Goal: Transaction & Acquisition: Download file/media

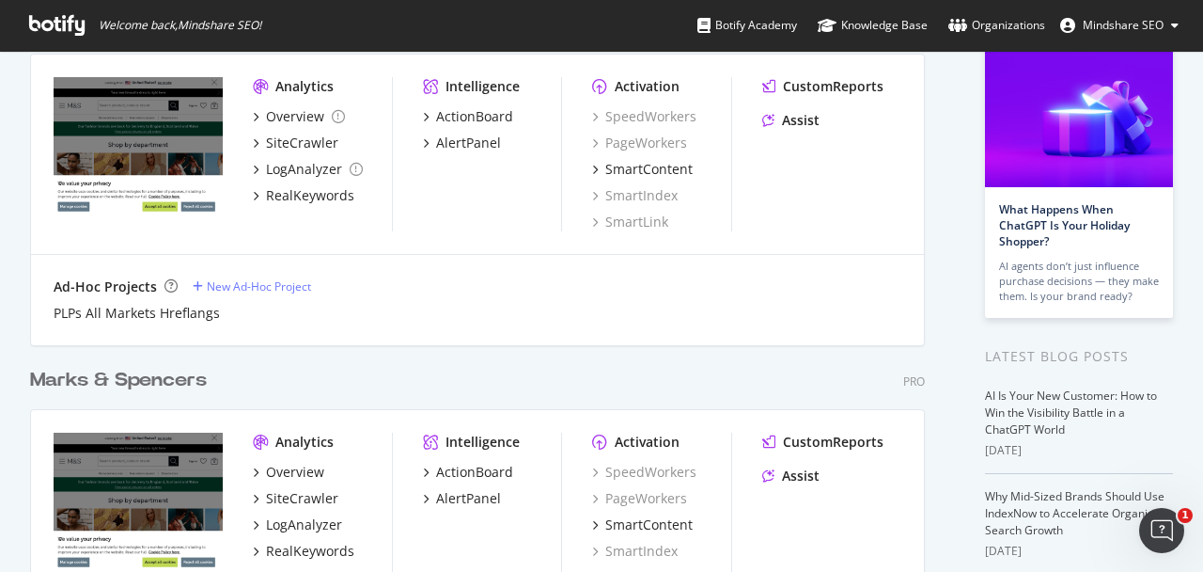
scroll to position [417, 0]
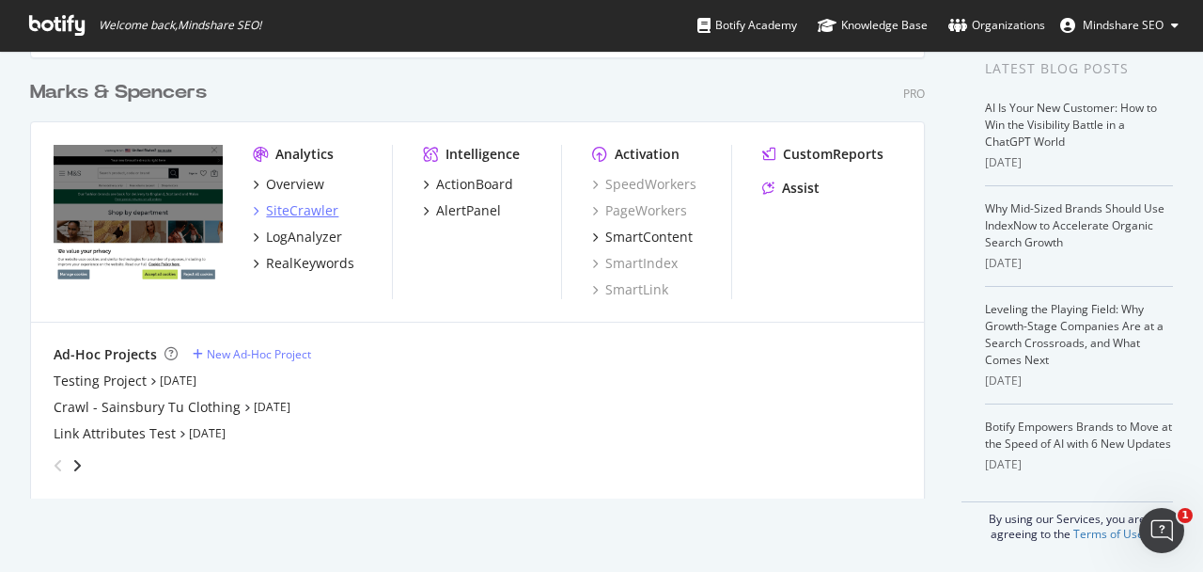
click at [308, 209] on div "SiteCrawler" at bounding box center [302, 210] width 72 height 19
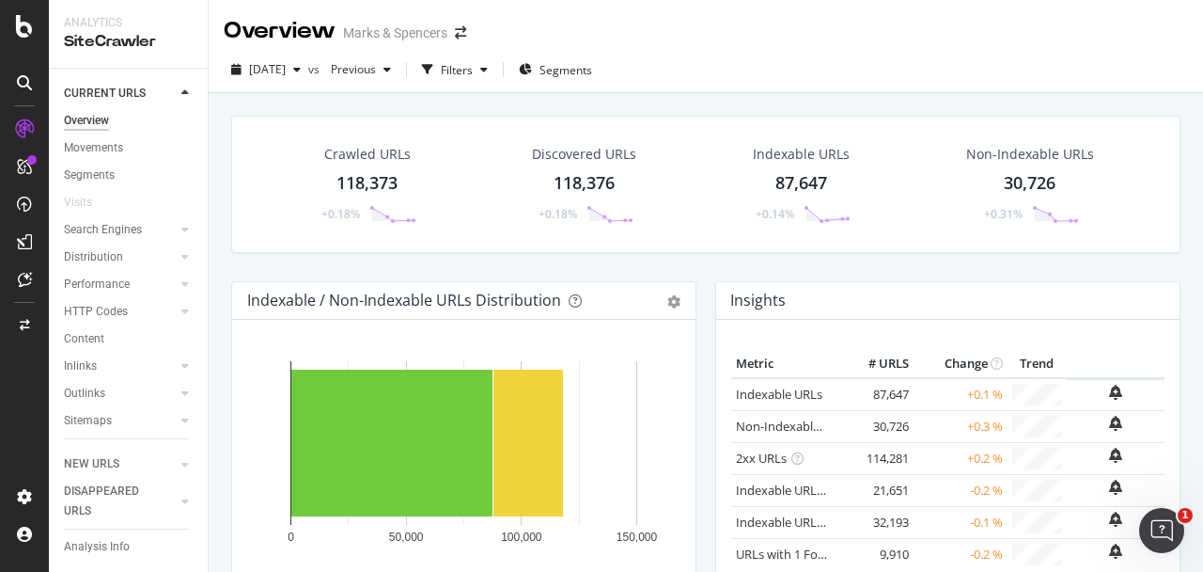
click at [369, 187] on div "118,373" at bounding box center [367, 183] width 61 height 24
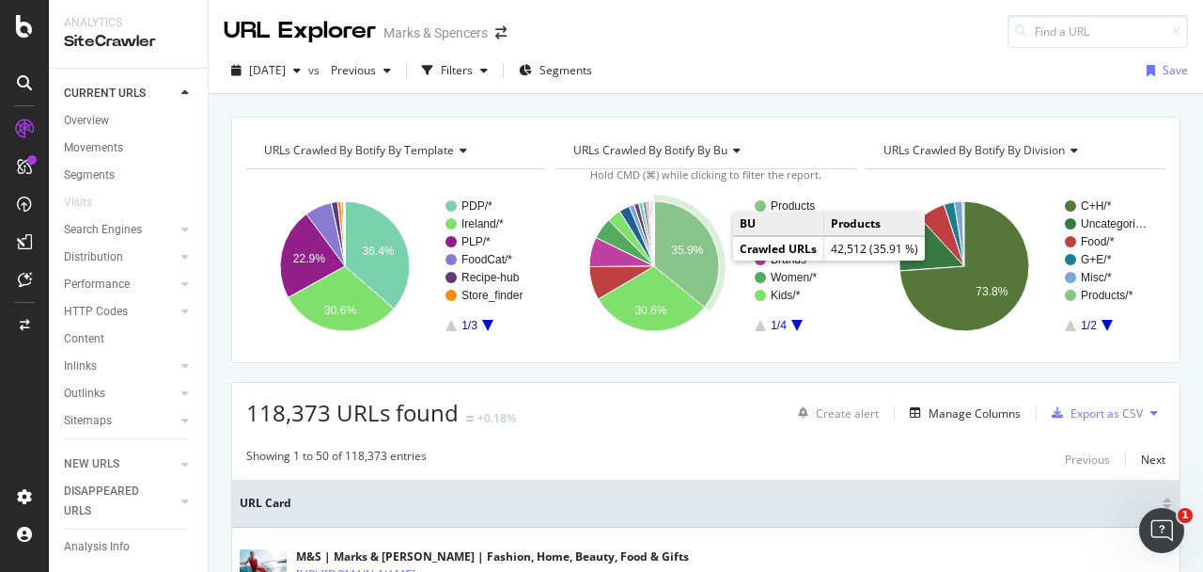
scroll to position [126, 0]
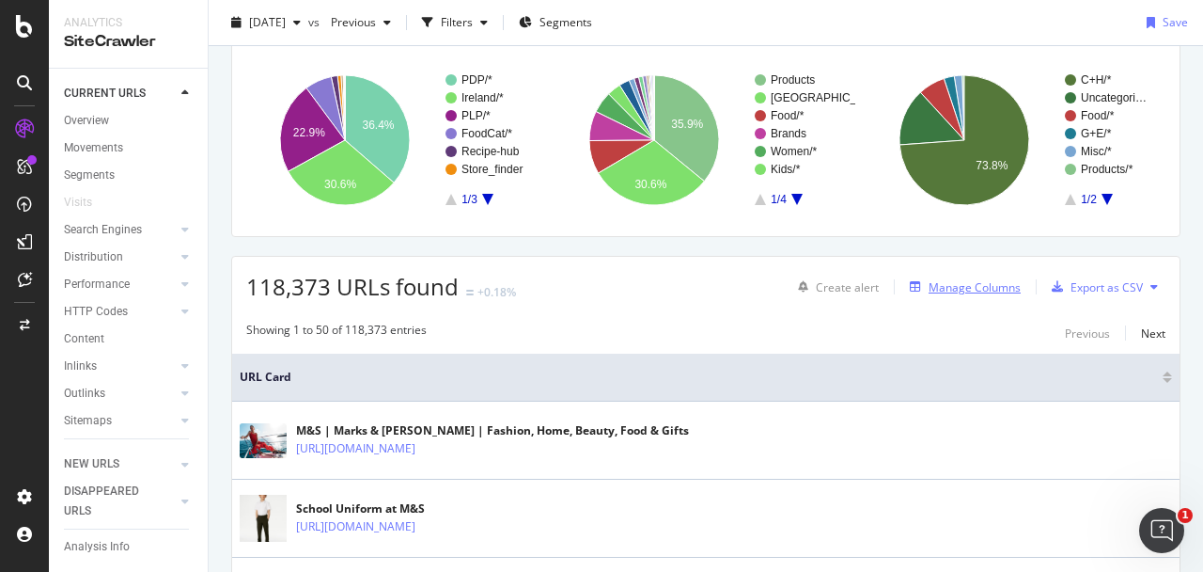
click at [986, 276] on div "Manage Columns" at bounding box center [962, 286] width 118 height 21
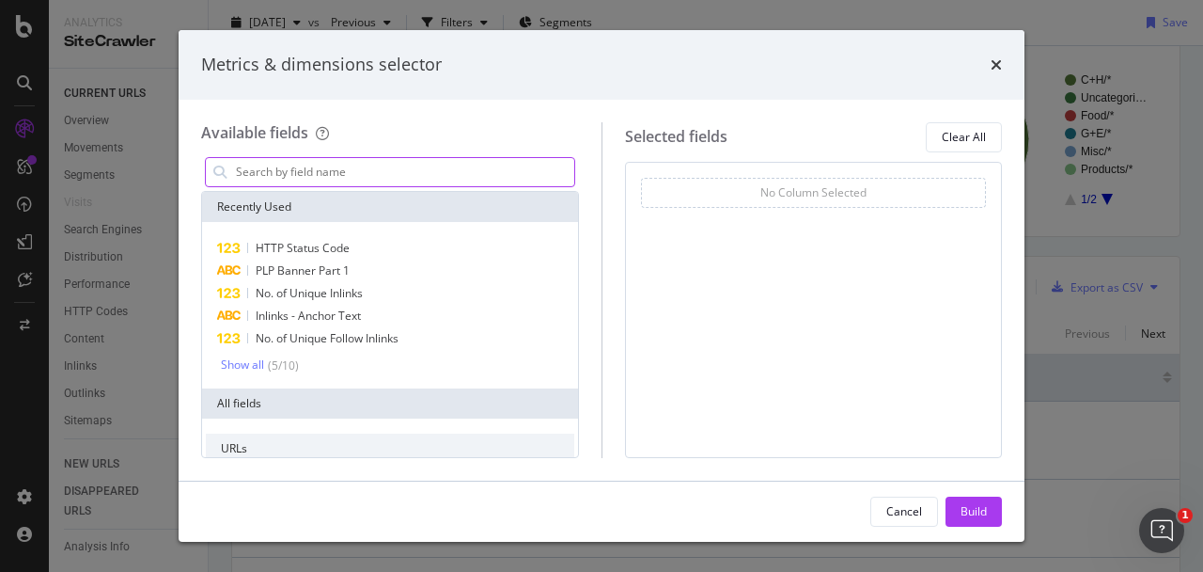
click at [361, 158] on input "modal" at bounding box center [404, 172] width 340 height 28
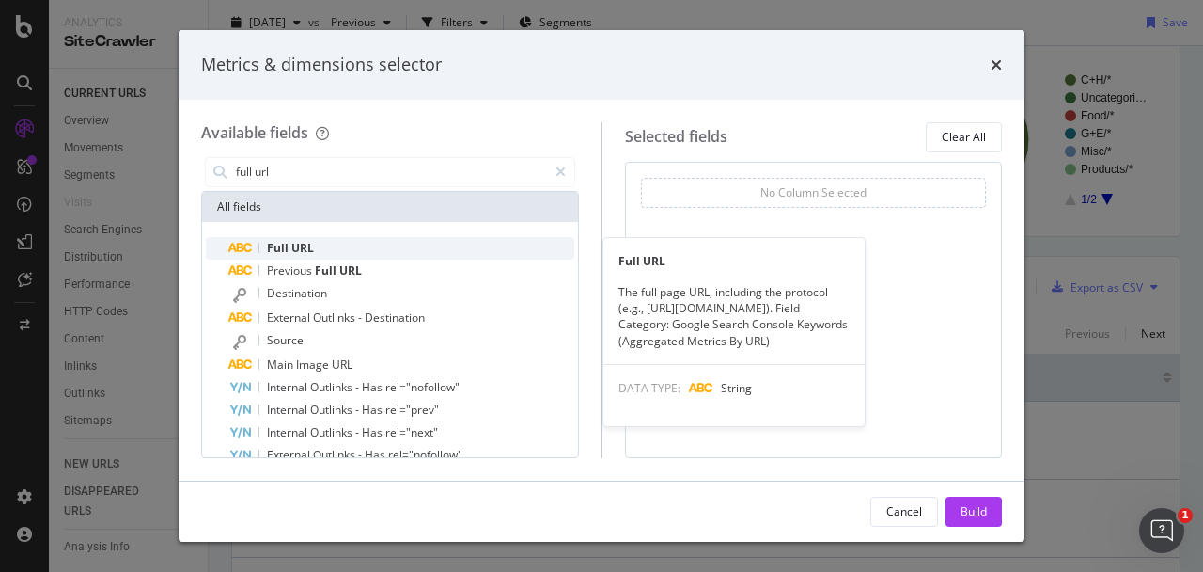
type input "full url"
click at [310, 241] on span "URL" at bounding box center [302, 248] width 23 height 16
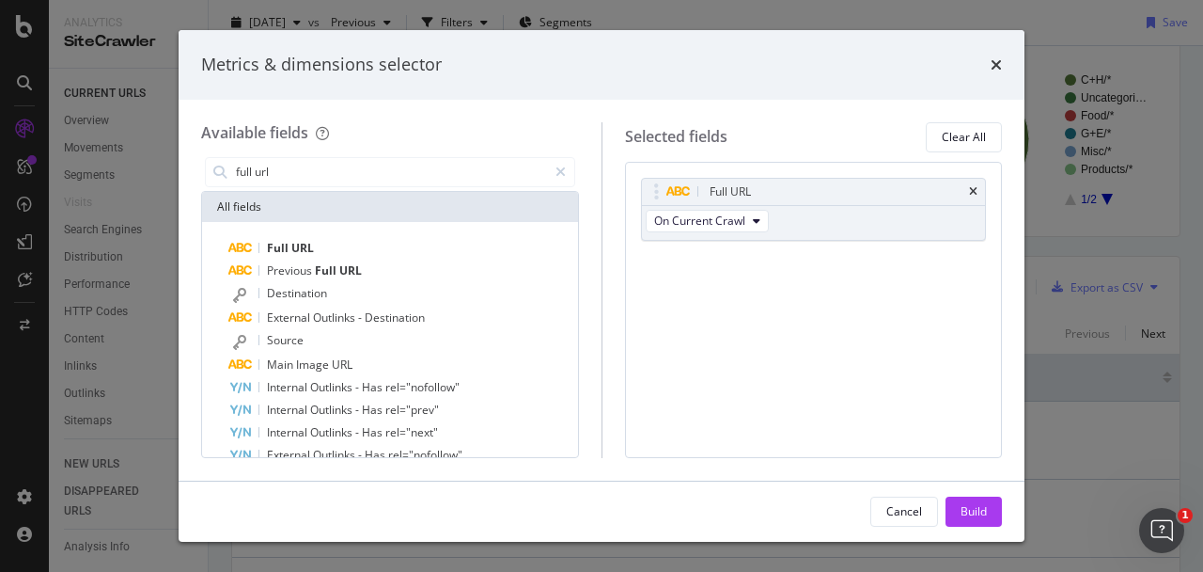
click at [997, 72] on div "times" at bounding box center [996, 65] width 11 height 24
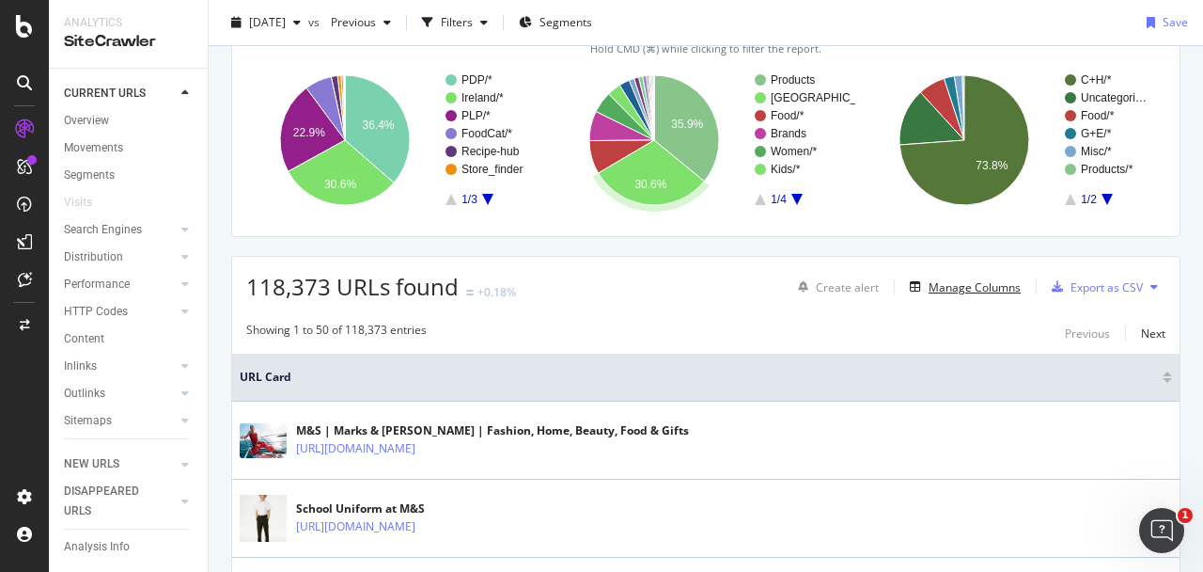
scroll to position [0, 0]
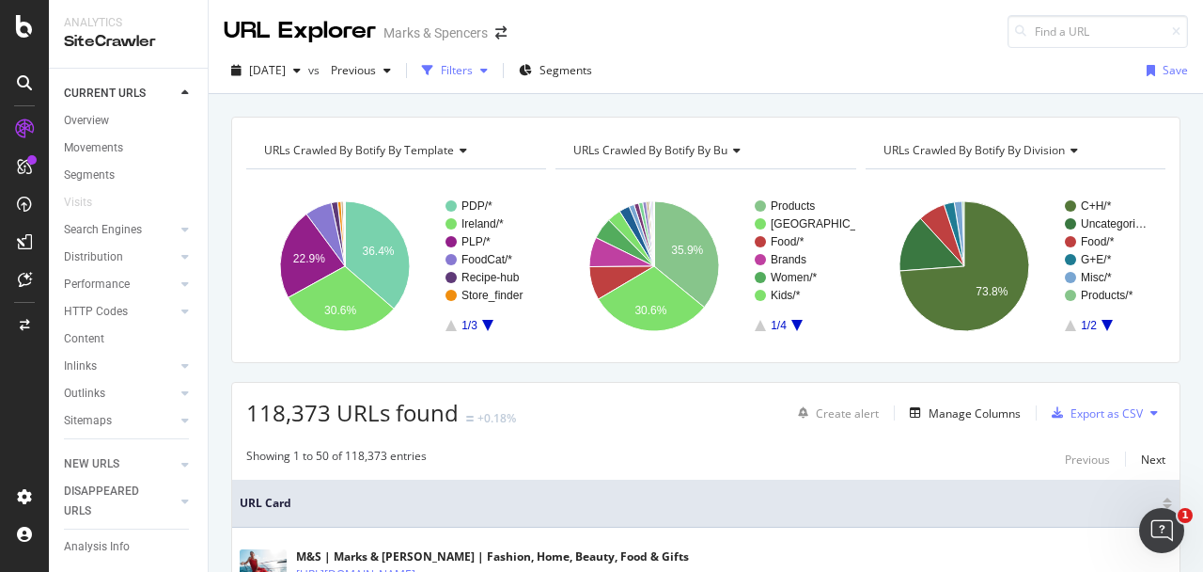
click at [473, 73] on div "Filters" at bounding box center [457, 70] width 32 height 16
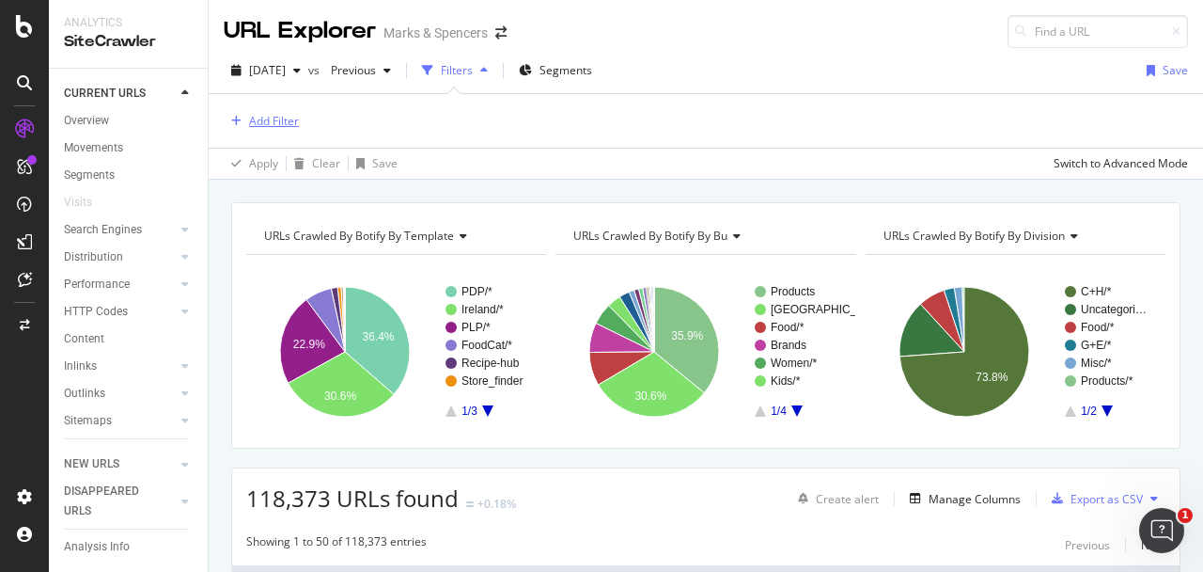
click at [267, 124] on div "Add Filter" at bounding box center [274, 121] width 50 height 16
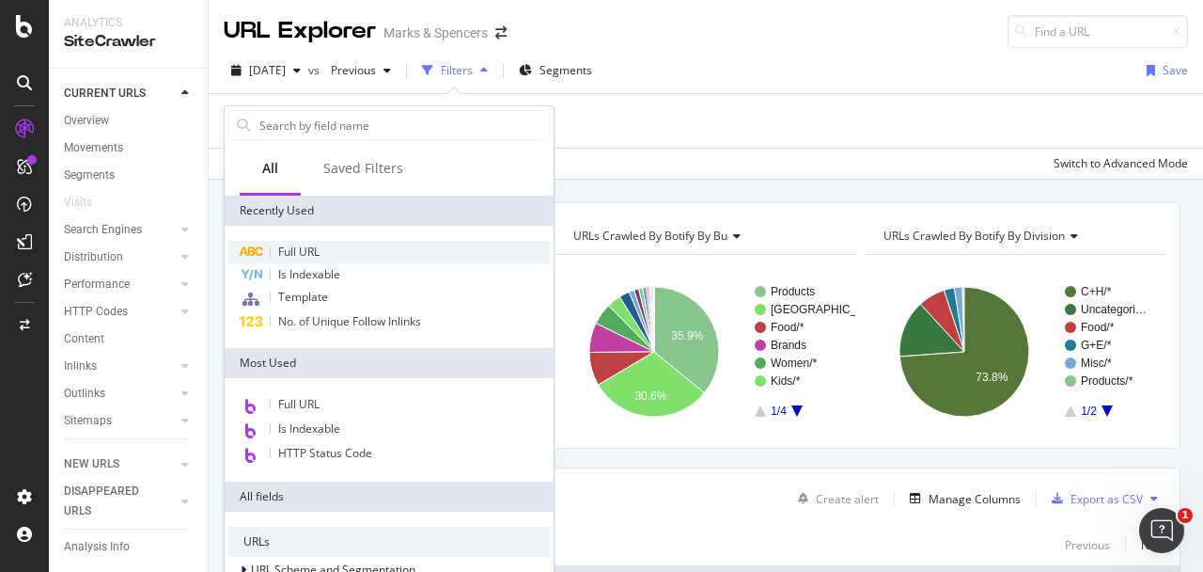
click at [310, 249] on span "Full URL" at bounding box center [298, 252] width 41 height 16
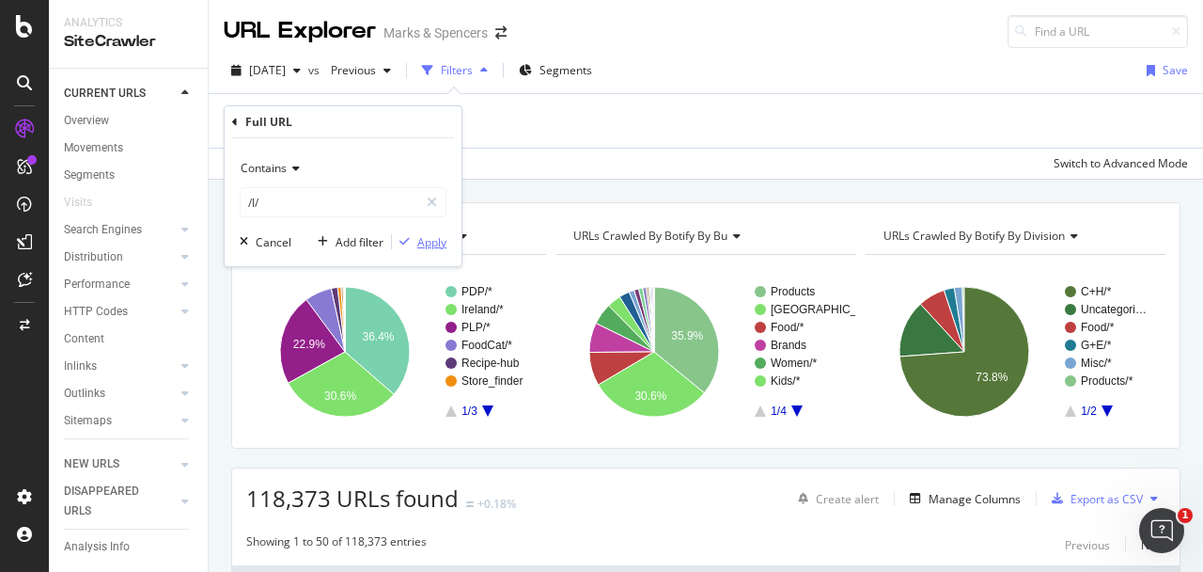
click at [411, 240] on div "button" at bounding box center [404, 241] width 25 height 11
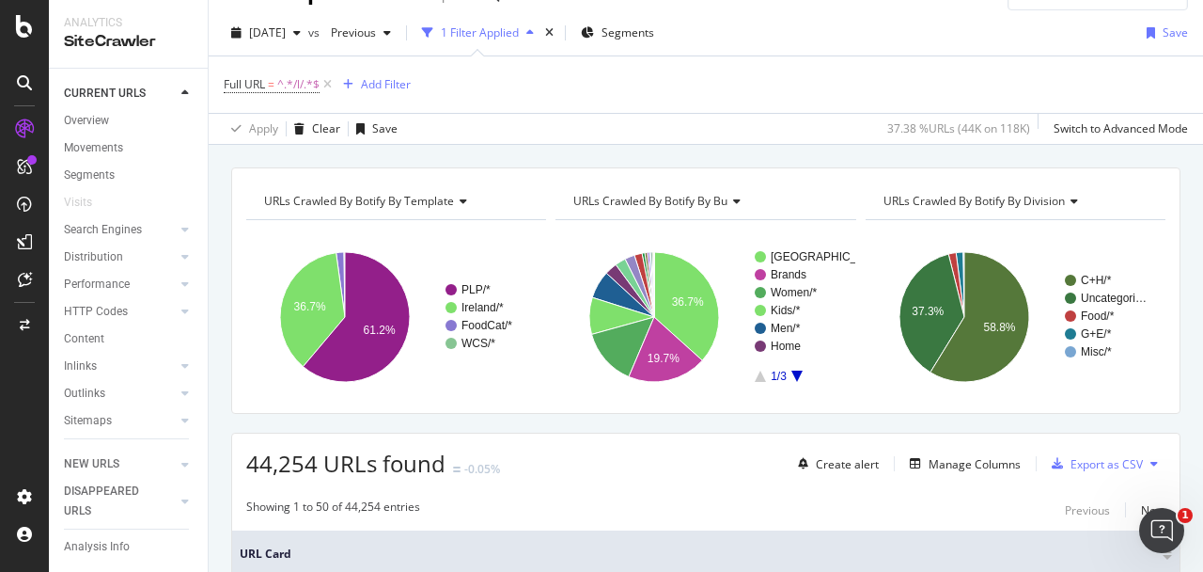
scroll to position [43, 0]
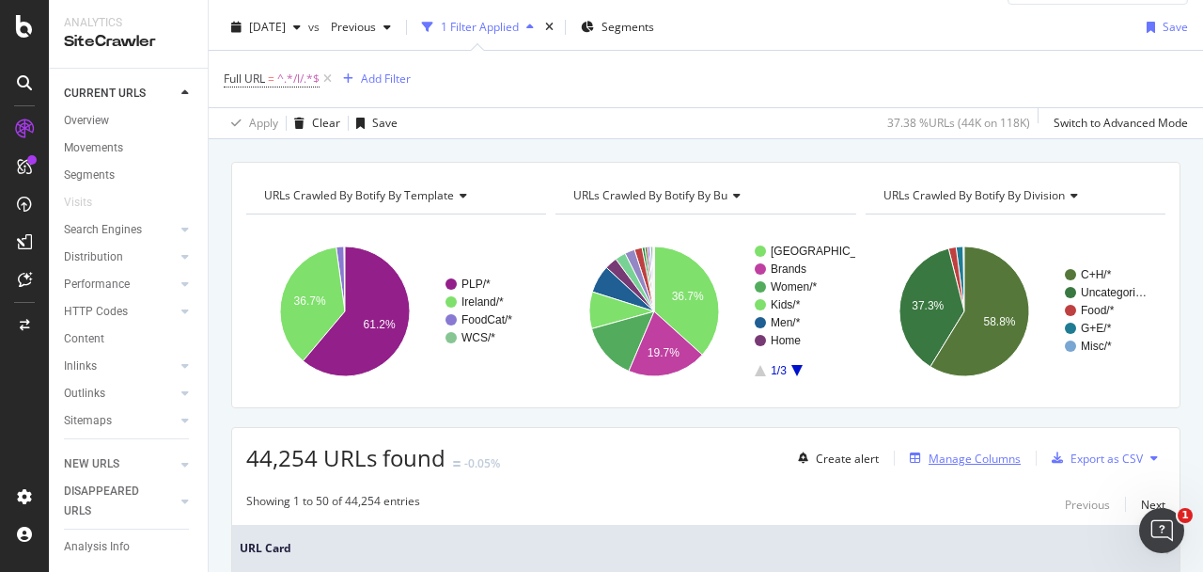
click at [953, 462] on div "Manage Columns" at bounding box center [975, 458] width 92 height 16
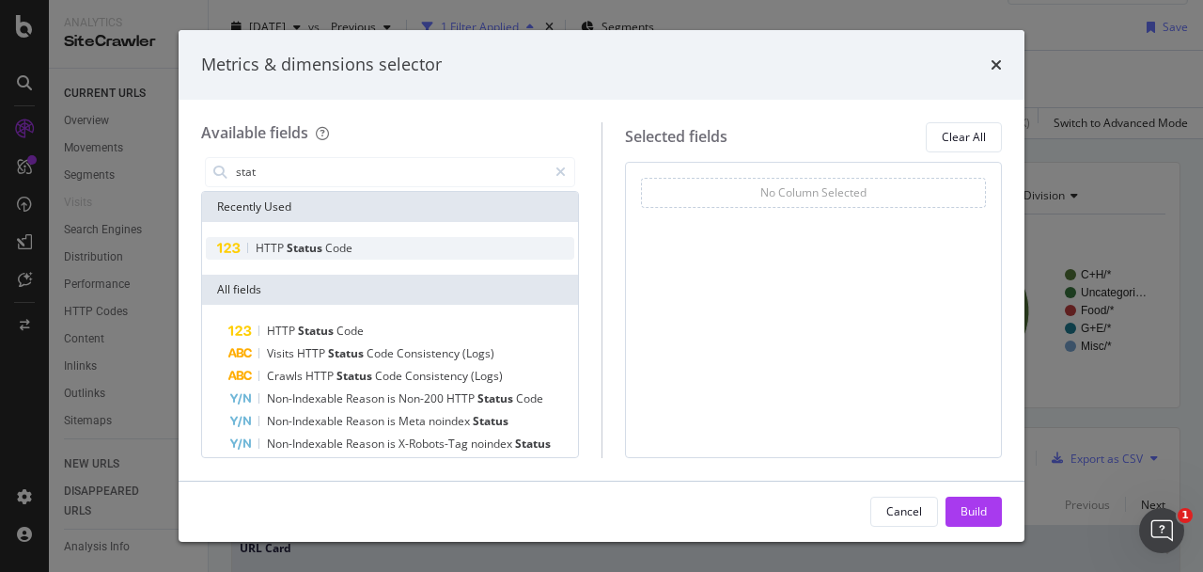
type input "stat"
click at [368, 253] on div "HTTP Status Code" at bounding box center [390, 248] width 369 height 23
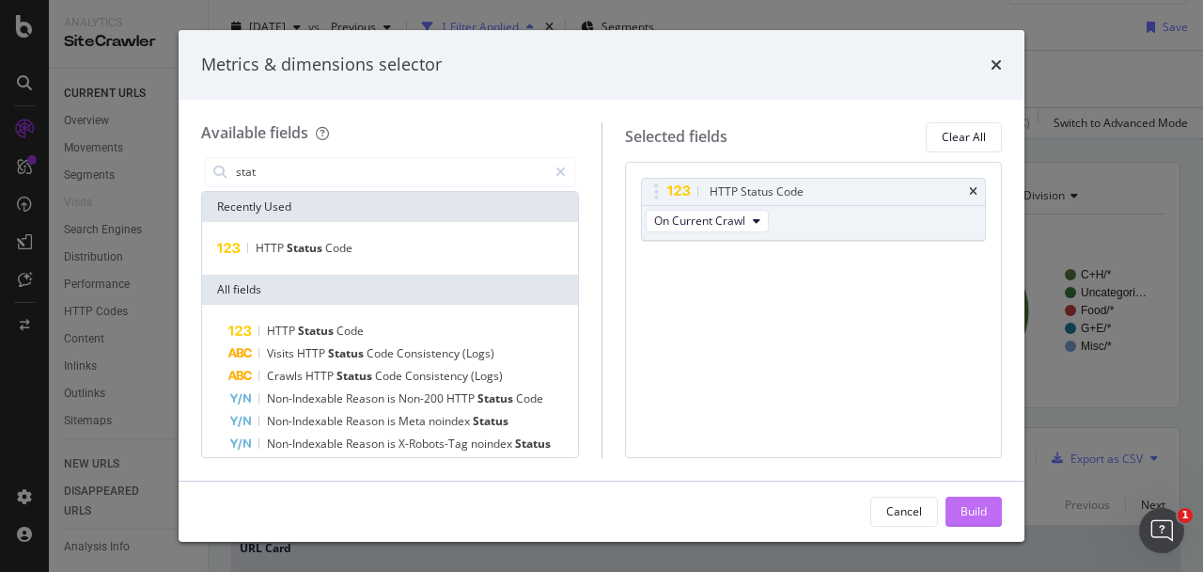
click at [986, 513] on div "Build" at bounding box center [974, 511] width 26 height 16
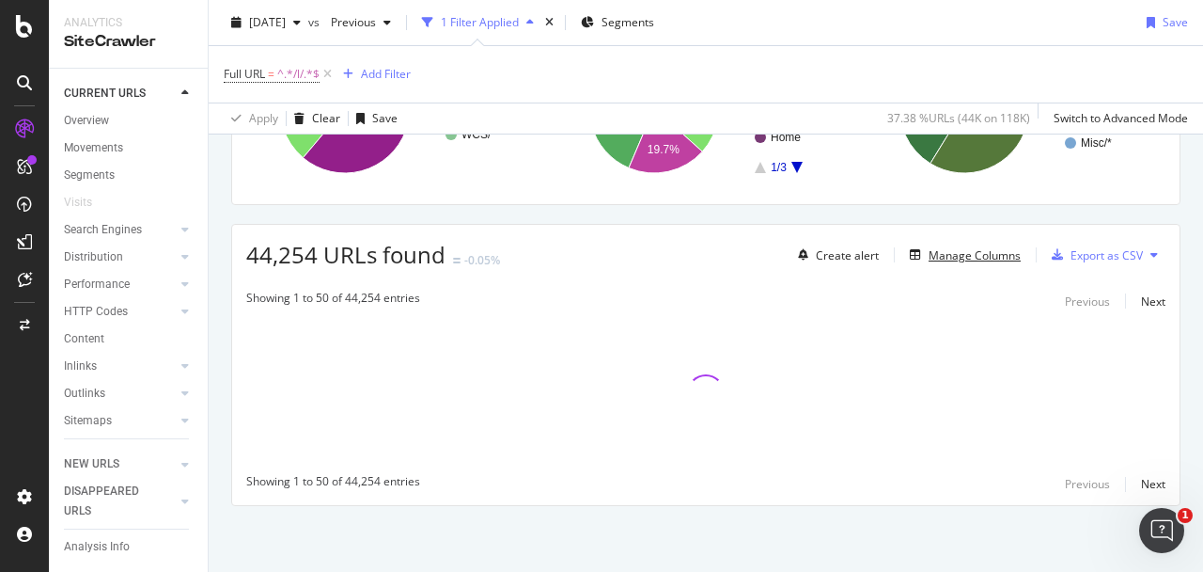
scroll to position [234, 0]
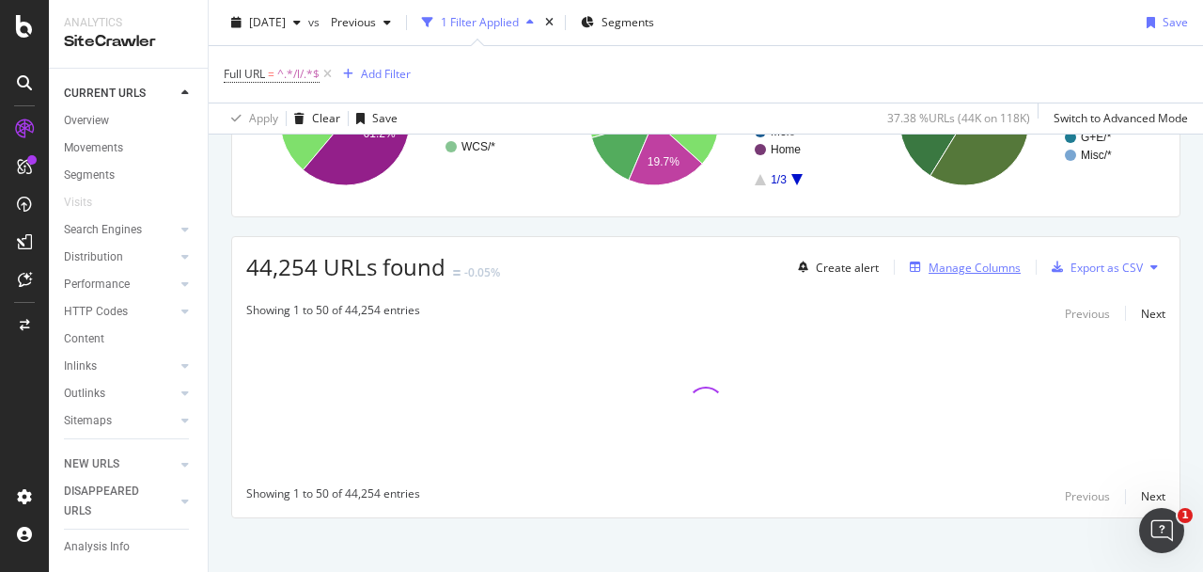
click at [993, 269] on div "Manage Columns" at bounding box center [975, 267] width 92 height 16
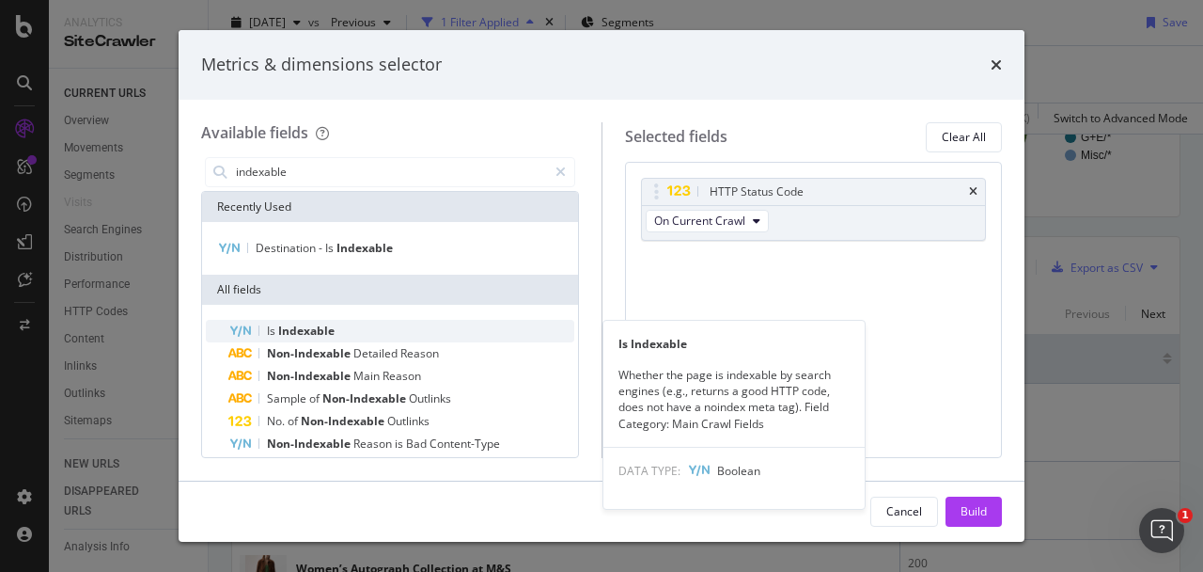
type input "indexable"
click at [315, 329] on span "Indexable" at bounding box center [306, 330] width 56 height 16
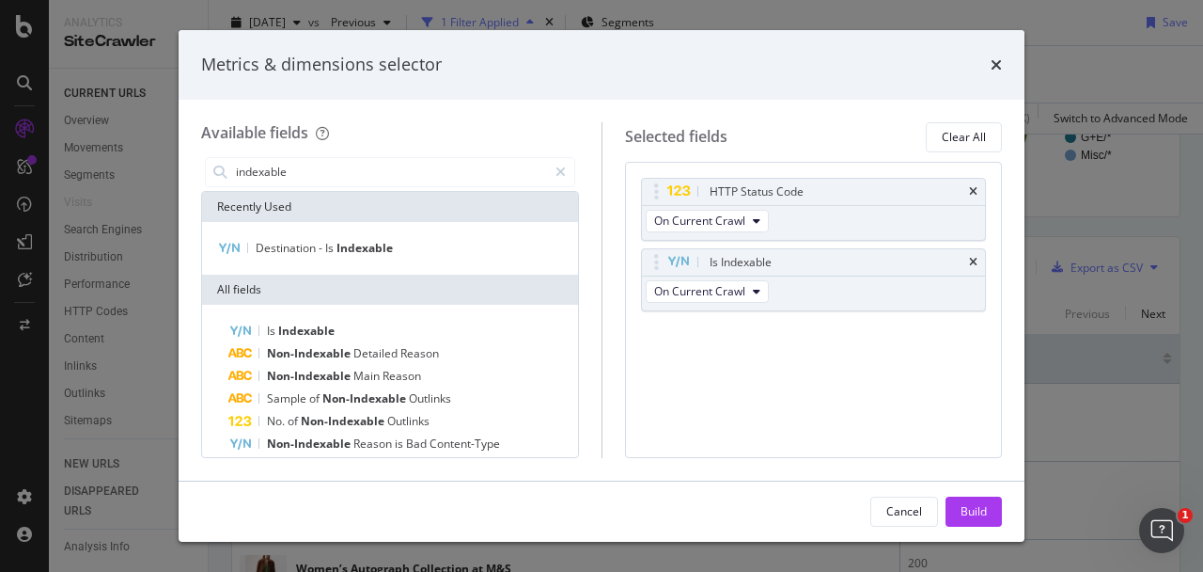
click at [977, 501] on div "Build" at bounding box center [974, 511] width 26 height 28
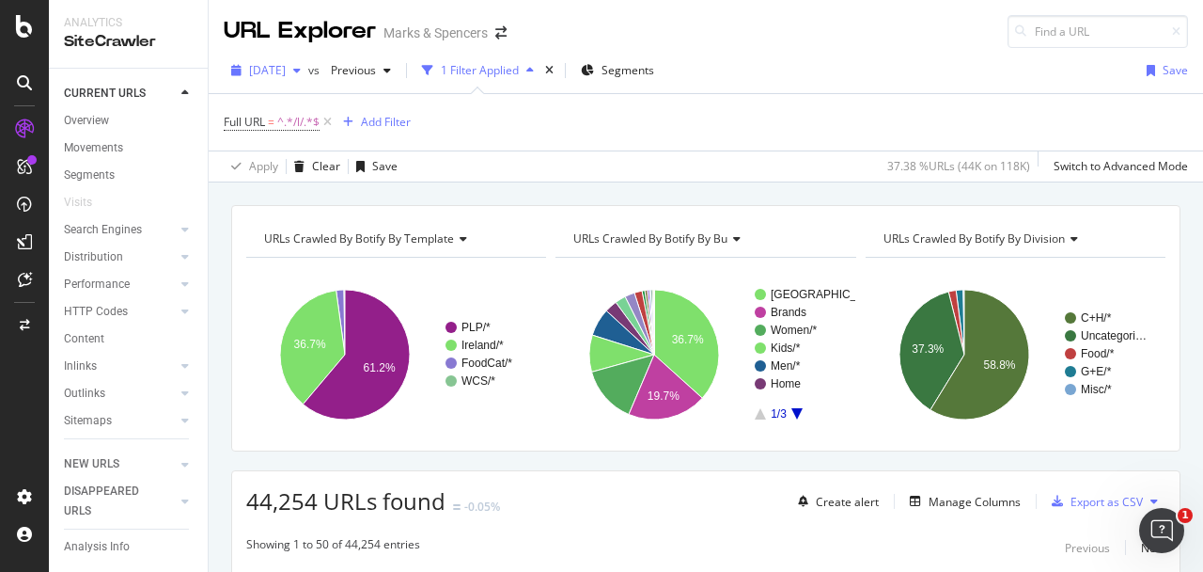
click at [308, 65] on div "button" at bounding box center [297, 70] width 23 height 11
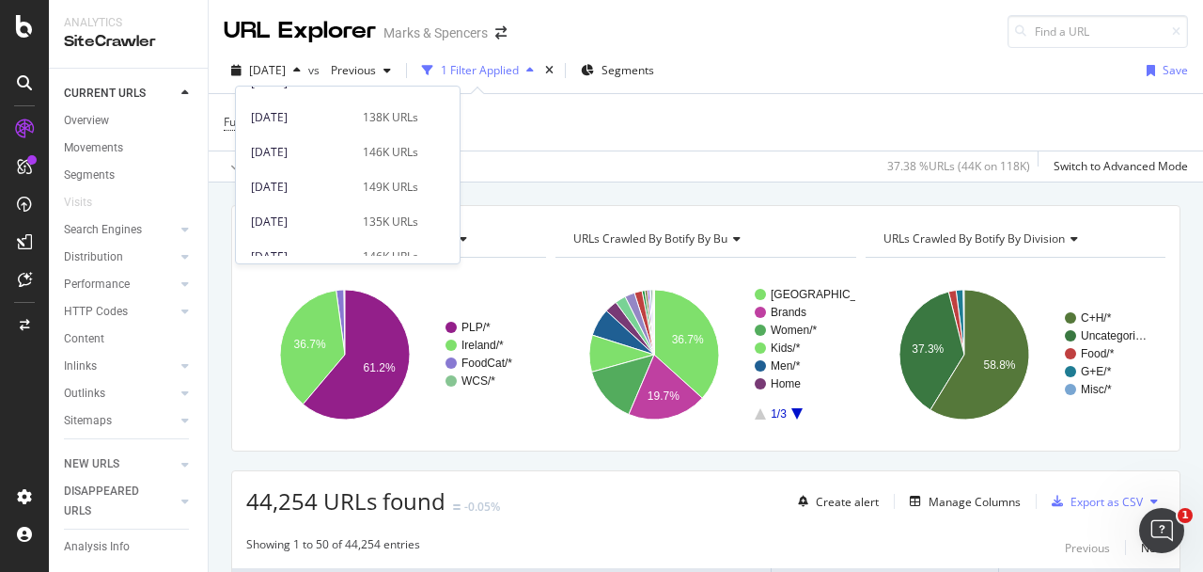
scroll to position [552, 0]
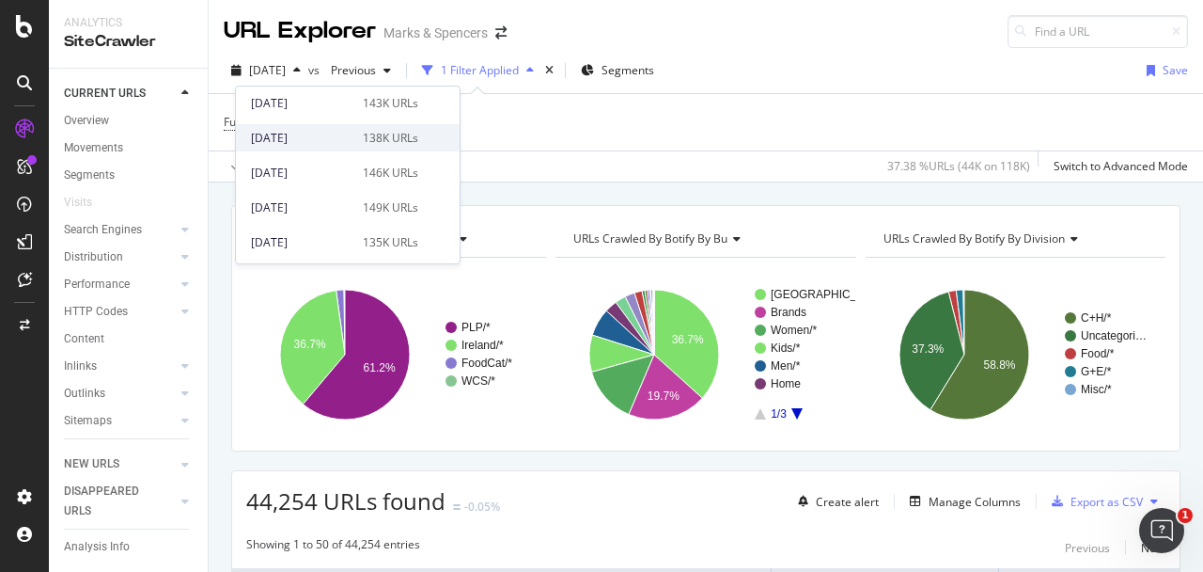
click at [341, 144] on div "[DATE]" at bounding box center [301, 138] width 101 height 17
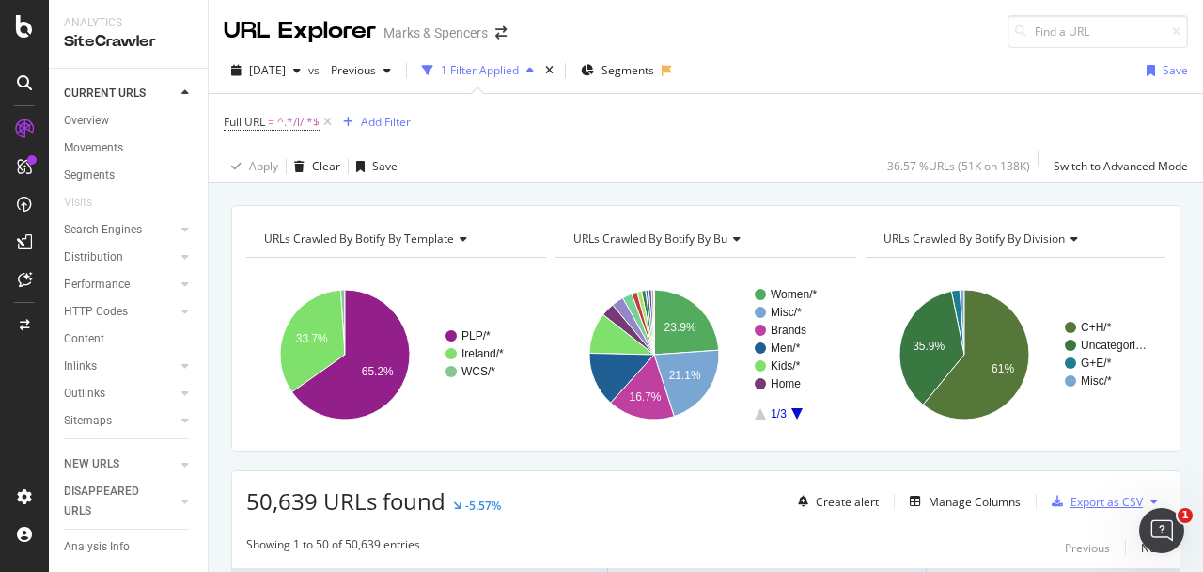
click at [1104, 496] on div "Export as CSV" at bounding box center [1107, 502] width 72 height 16
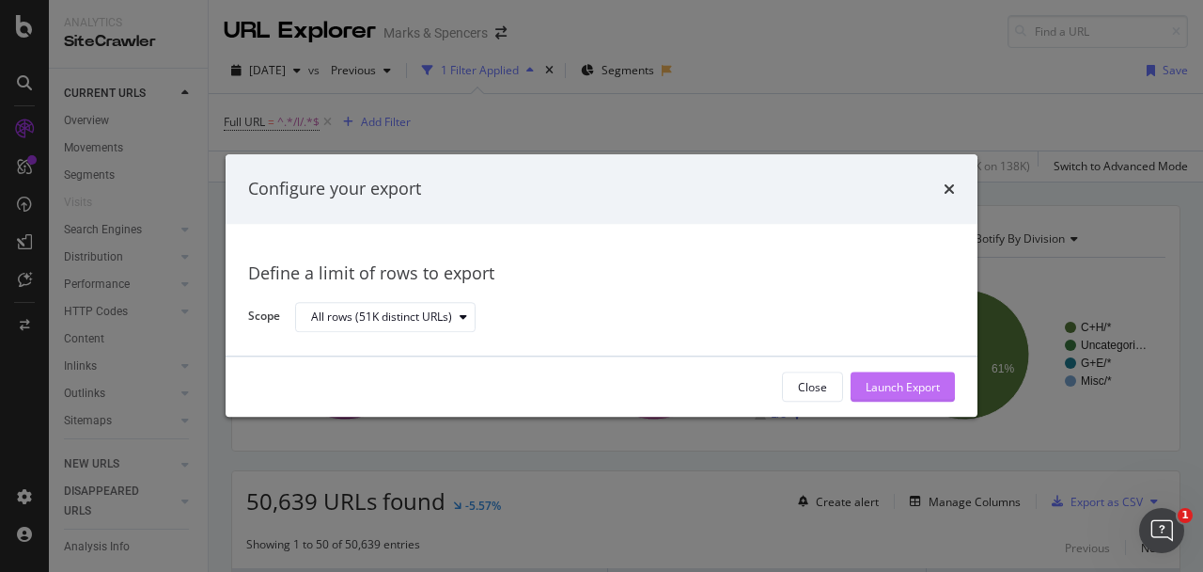
click at [887, 389] on div "Launch Export" at bounding box center [903, 387] width 74 height 16
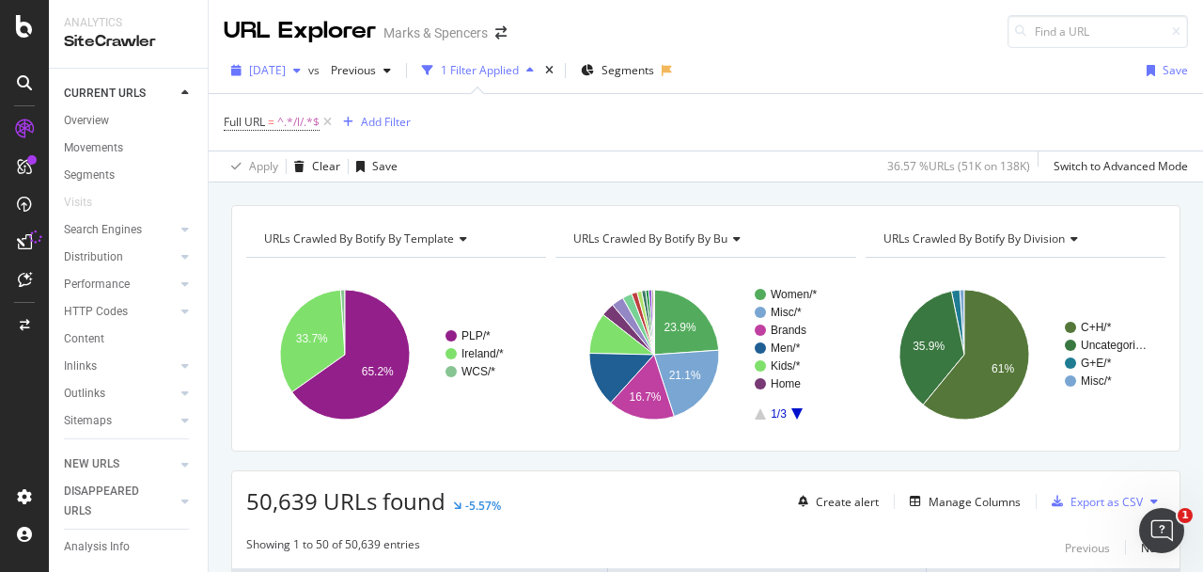
click at [308, 67] on div "button" at bounding box center [297, 70] width 23 height 11
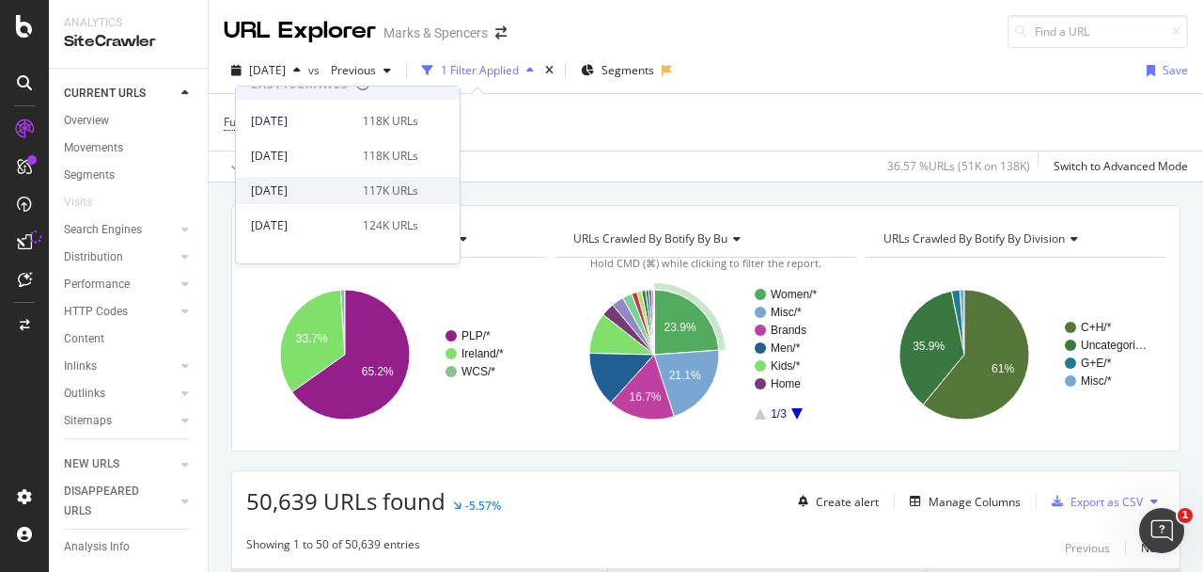
scroll to position [18, 0]
click at [346, 219] on div "[DATE] 124K URLs" at bounding box center [334, 224] width 167 height 17
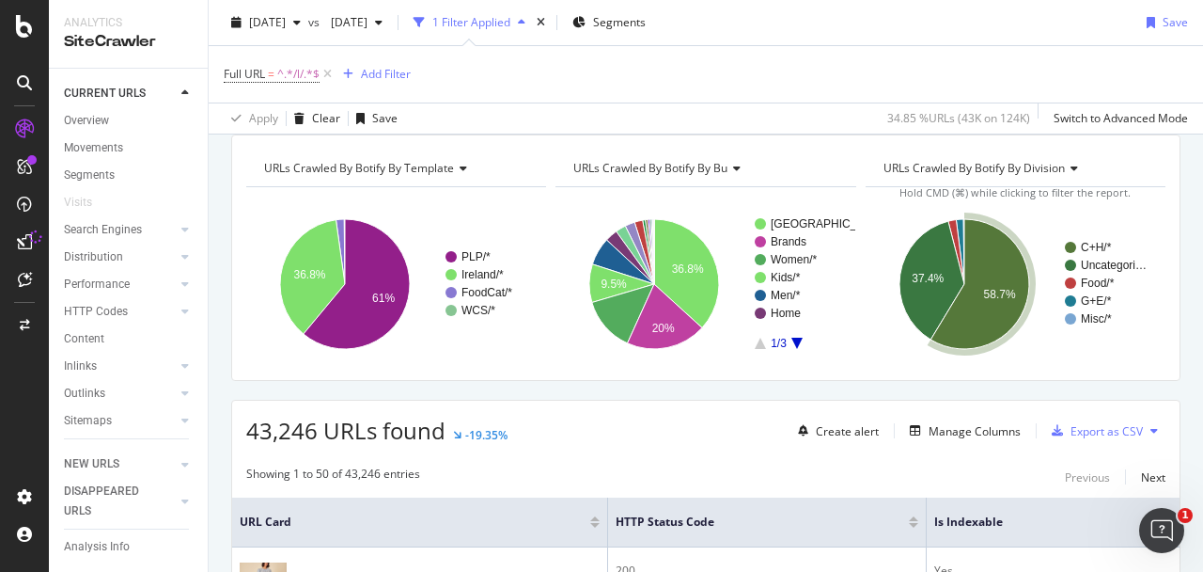
scroll to position [82, 0]
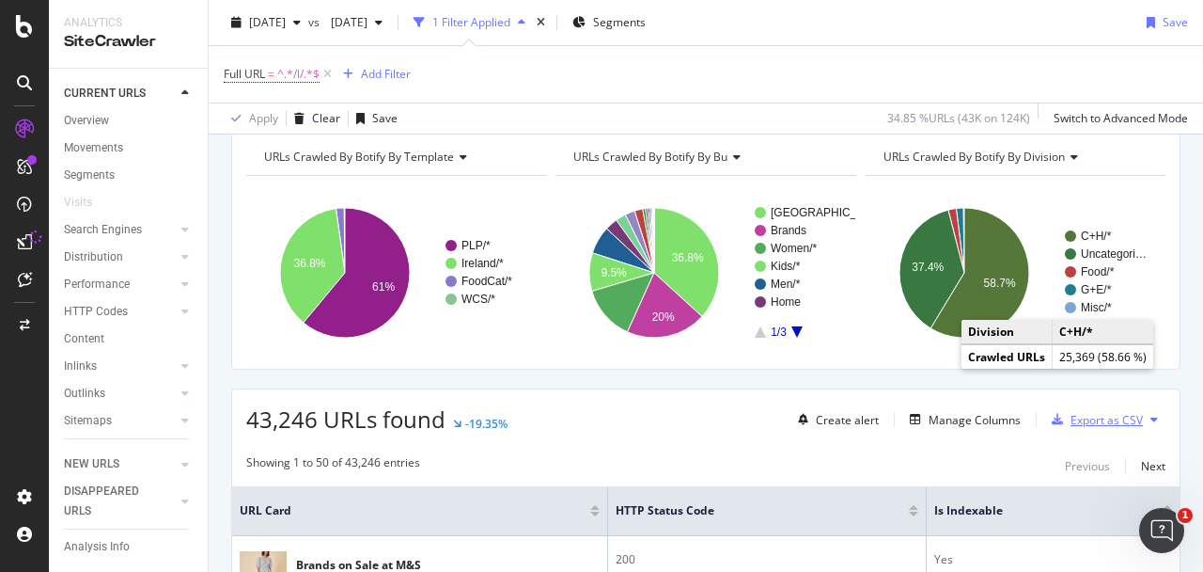
click at [1094, 417] on div "Export as CSV" at bounding box center [1107, 420] width 72 height 16
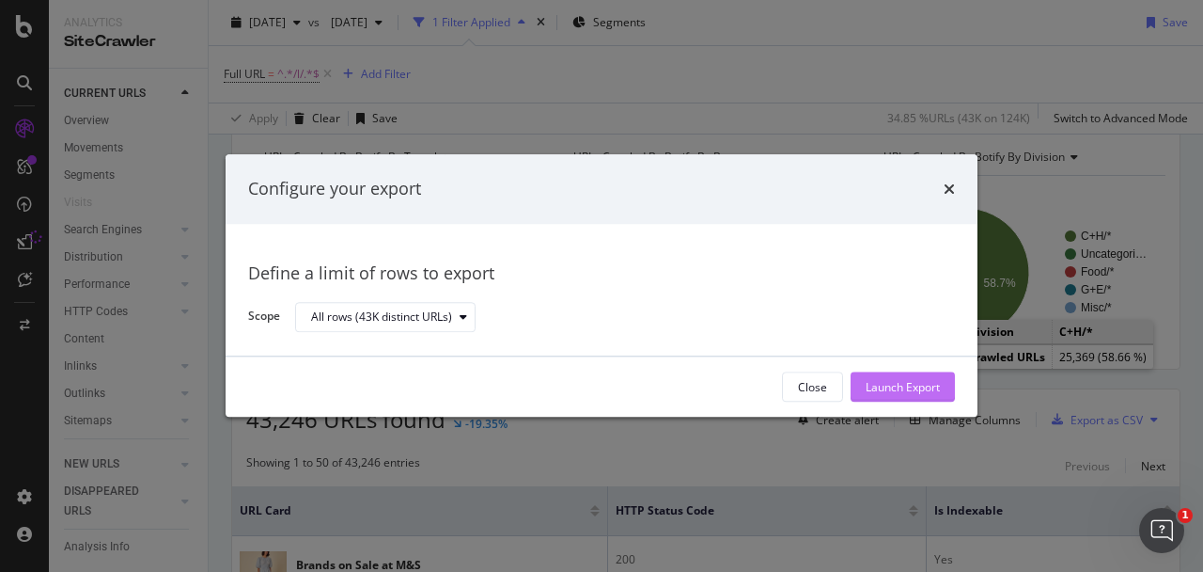
click at [905, 384] on div "Launch Export" at bounding box center [903, 387] width 74 height 16
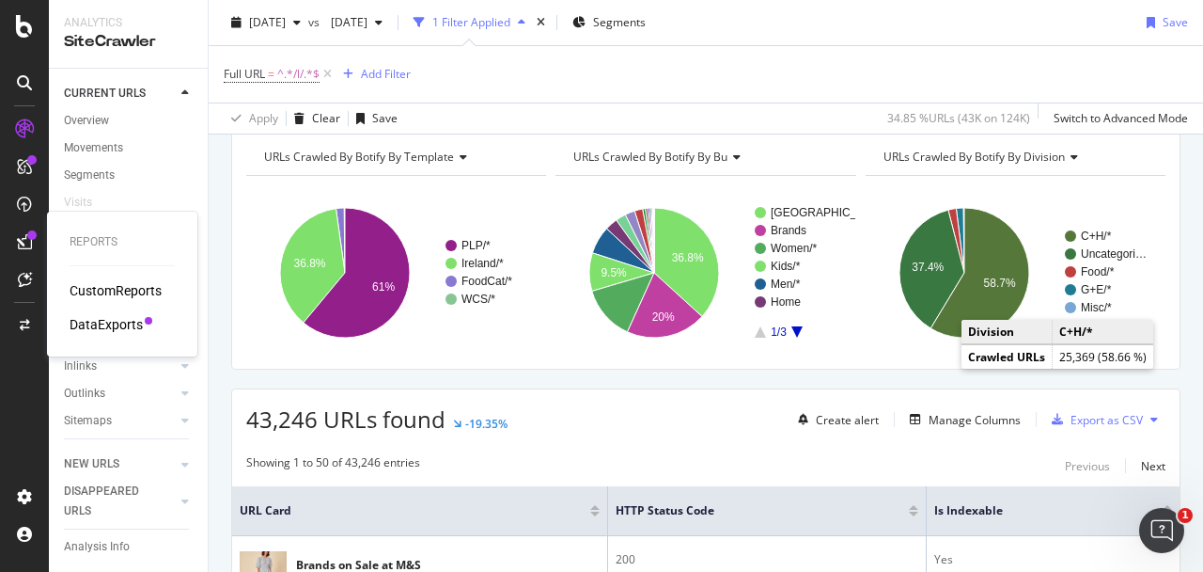
click at [123, 317] on div "DataExports" at bounding box center [106, 324] width 73 height 19
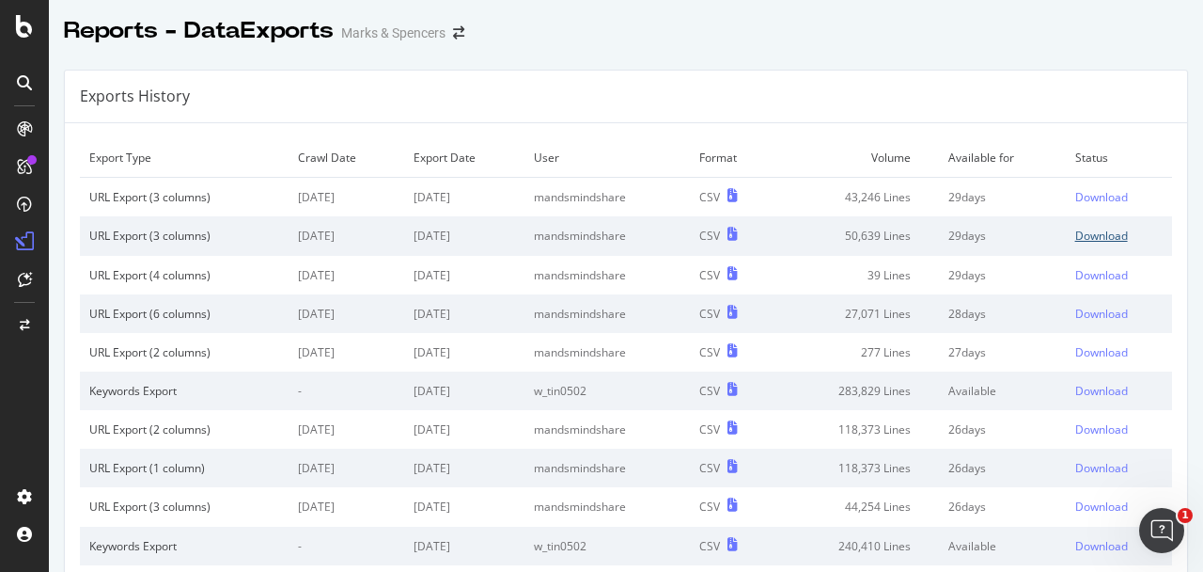
click at [1110, 234] on div "Download" at bounding box center [1102, 236] width 53 height 16
click at [1108, 189] on div "Download" at bounding box center [1102, 197] width 53 height 16
